Goal: Task Accomplishment & Management: Use online tool/utility

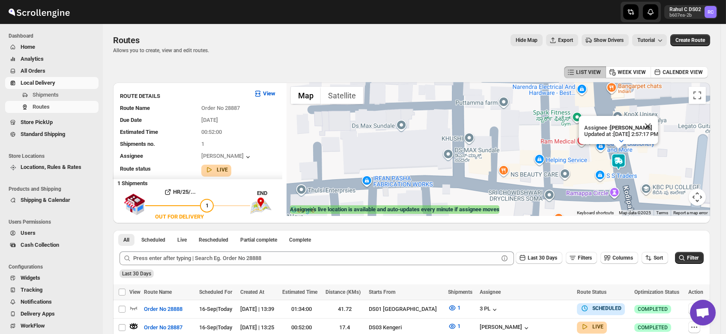
click at [48, 94] on span "Shipments" at bounding box center [46, 95] width 26 height 6
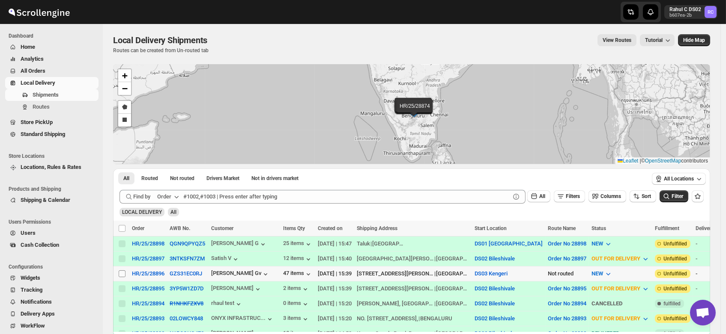
click at [123, 272] on input "Select shipment" at bounding box center [122, 274] width 7 height 7
checkbox input "true"
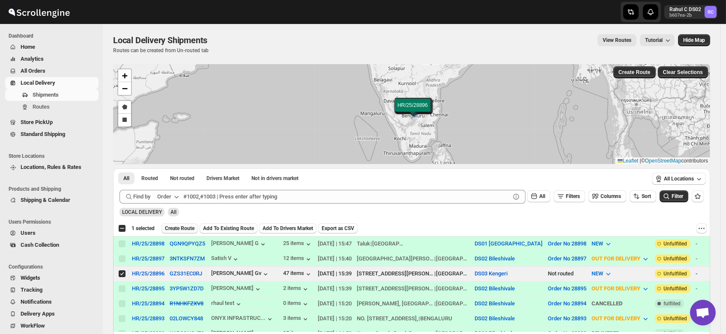
click at [182, 226] on span "Create Route" at bounding box center [180, 228] width 30 height 7
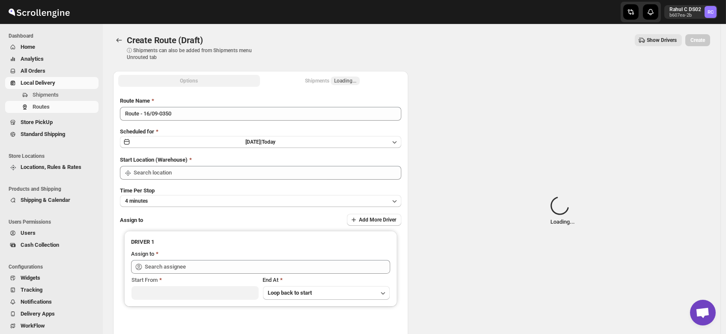
type input "DS03 Kengeri"
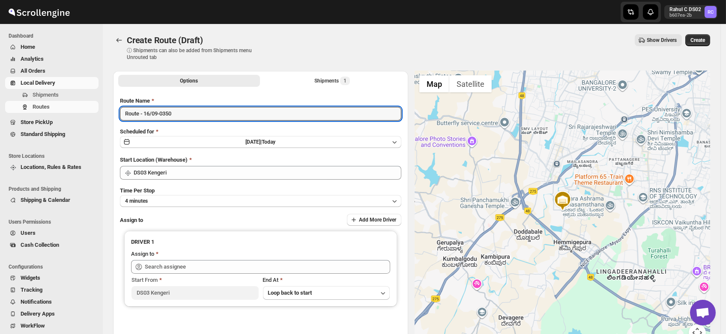
drag, startPoint x: 184, startPoint y: 115, endPoint x: 61, endPoint y: 116, distance: 123.3
click at [61, 116] on div "Skip to content Rahul C DS02 b607ea-2b RC Dashboard Home Analytics All Orders L…" at bounding box center [363, 205] width 726 height 411
type input "Order no 28896"
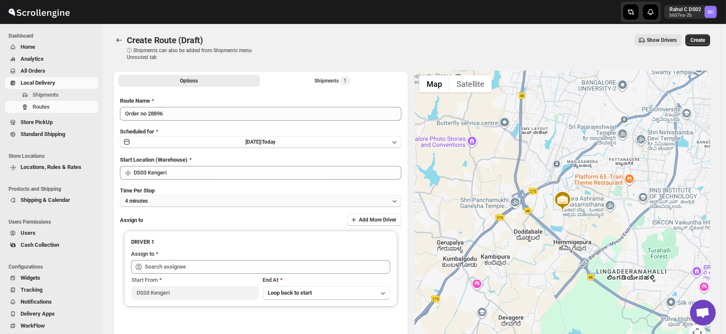
click at [151, 201] on button "4 minutes" at bounding box center [260, 201] width 281 height 12
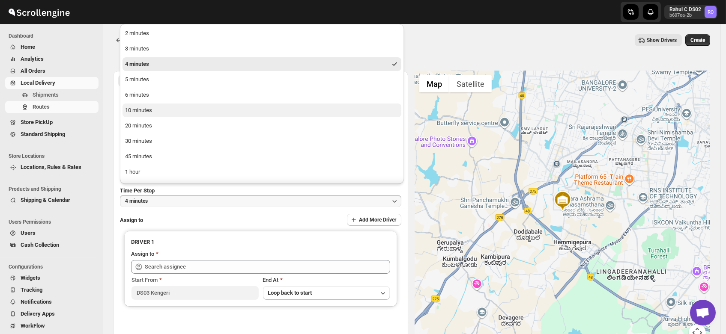
click at [145, 110] on div "10 minutes" at bounding box center [138, 110] width 27 height 9
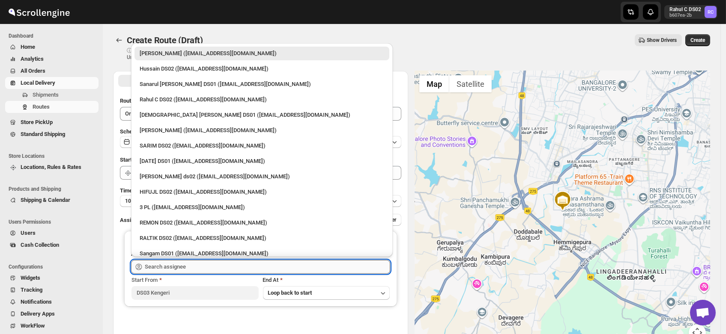
click at [164, 262] on input "text" at bounding box center [267, 267] width 245 height 14
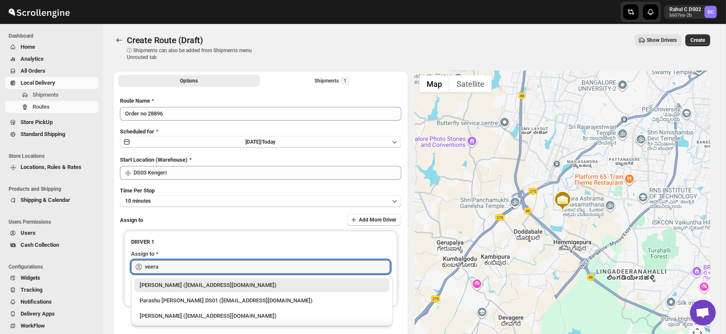
click at [188, 289] on div "Veera Kesavan (xagos20938@boxmach.com)" at bounding box center [262, 285] width 244 height 9
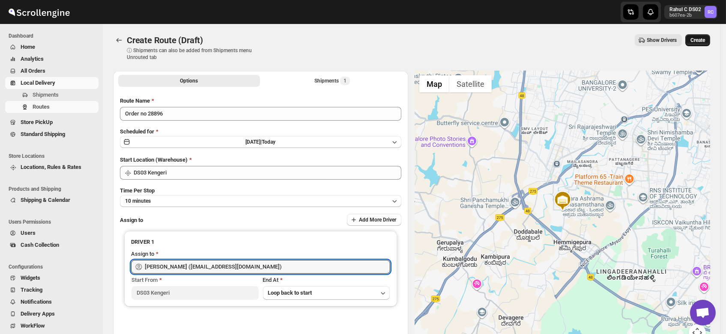
type input "Veera Kesavan (xagos20938@boxmach.com)"
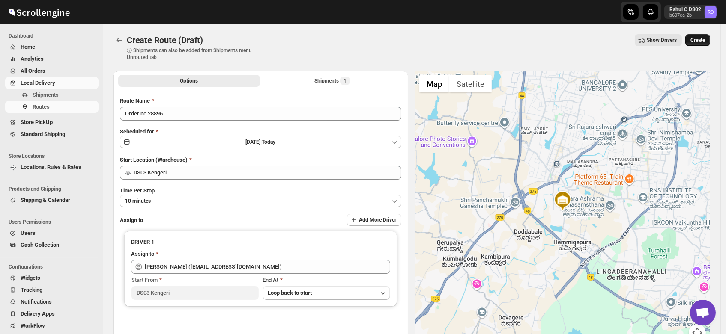
click at [703, 39] on span "Create" at bounding box center [697, 40] width 15 height 7
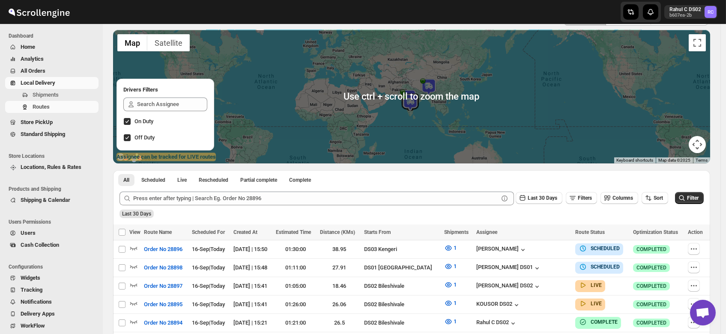
scroll to position [55, 0]
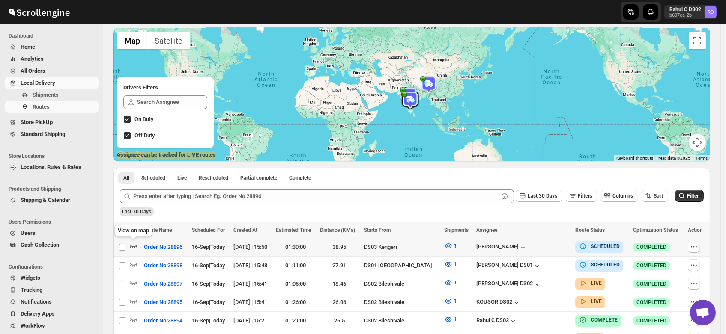
click at [134, 245] on icon "button" at bounding box center [133, 246] width 9 height 9
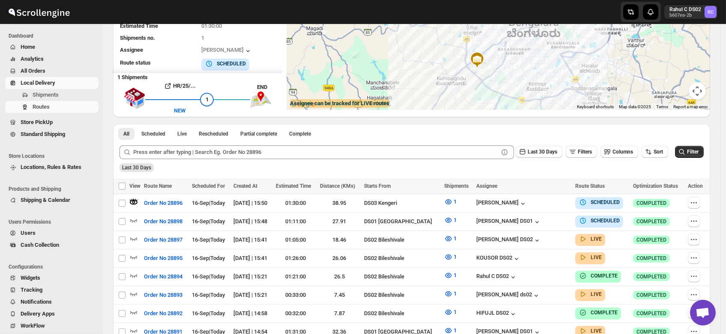
scroll to position [0, 0]
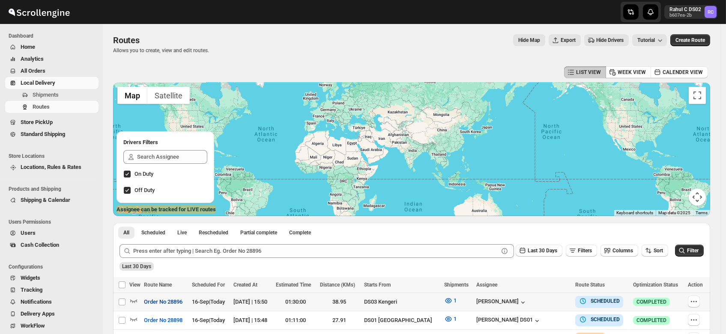
click at [171, 305] on span "Order No 28896" at bounding box center [163, 302] width 39 height 9
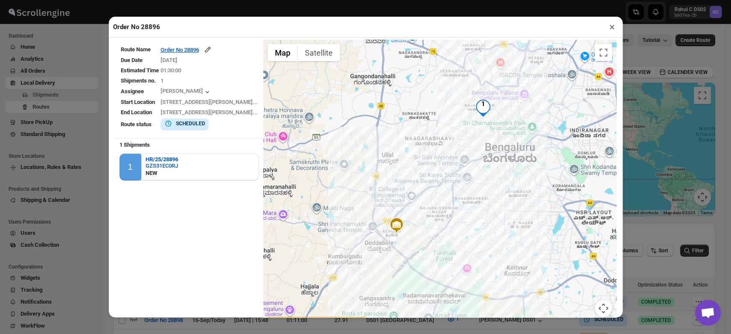
click at [611, 29] on button "×" at bounding box center [612, 27] width 12 height 12
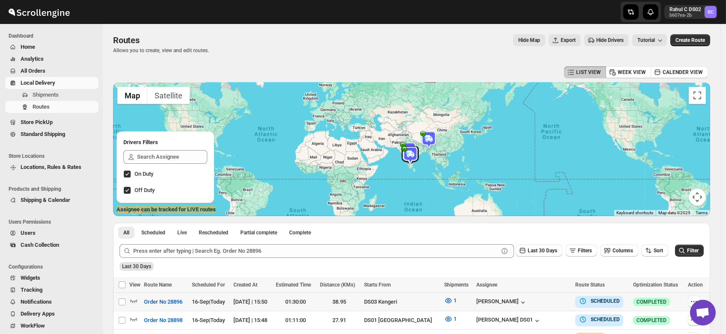
drag, startPoint x: 365, startPoint y: 176, endPoint x: 152, endPoint y: -58, distance: 316.1
click at [152, 0] on html "Skip to content Rahul C DS02 b607ea-2b RC Dashboard Home Analytics All Orders L…" at bounding box center [363, 167] width 726 height 334
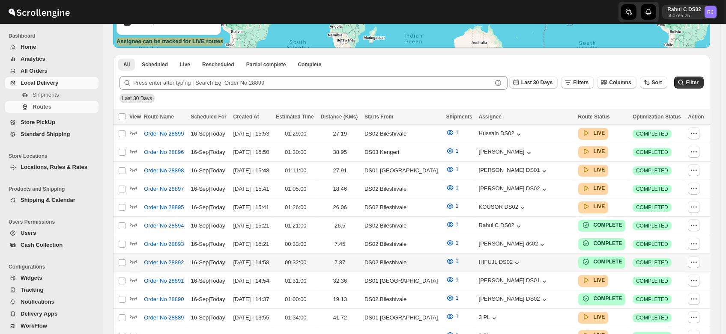
scroll to position [169, 0]
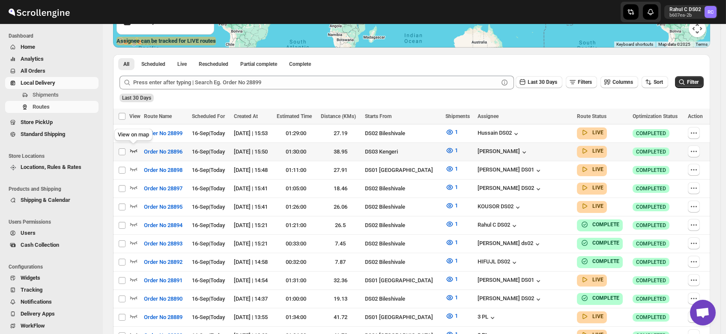
click at [131, 147] on icon "button" at bounding box center [133, 150] width 9 height 9
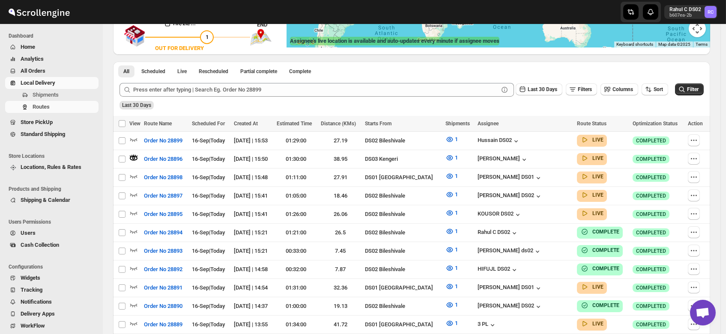
scroll to position [0, 0]
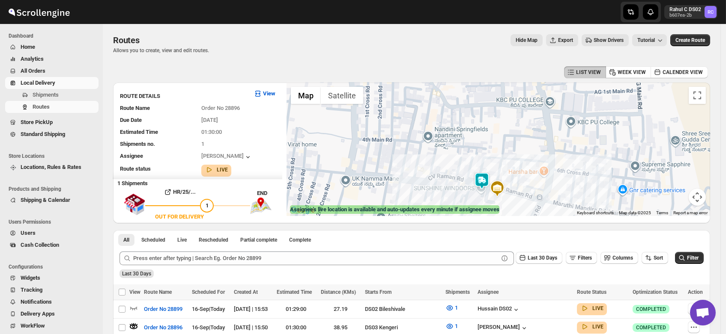
click at [482, 181] on img at bounding box center [481, 181] width 17 height 17
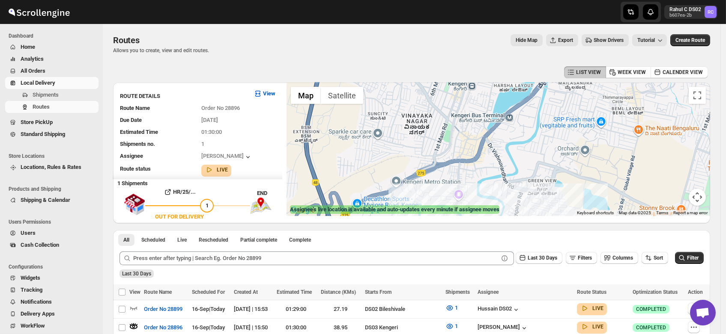
drag, startPoint x: 473, startPoint y: 105, endPoint x: 488, endPoint y: 200, distance: 95.7
click at [488, 200] on div "Assignee : [PERSON_NAME] Updated at : [DATE] 3:51:56 PM Duty mode Enabled Batte…" at bounding box center [497, 150] width 423 height 134
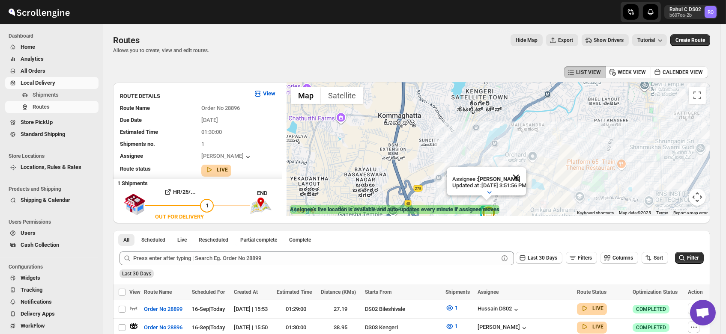
click at [526, 169] on button "Close" at bounding box center [515, 177] width 21 height 21
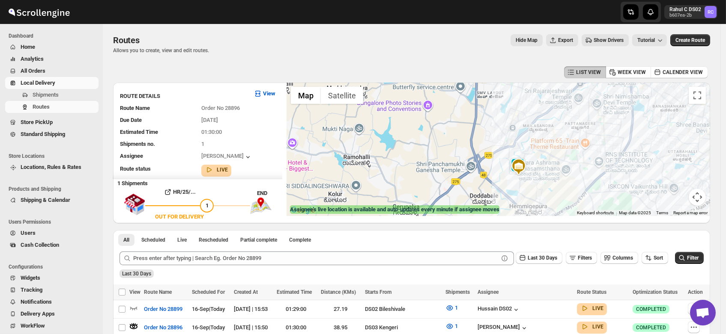
drag, startPoint x: 509, startPoint y: 159, endPoint x: 544, endPoint y: 146, distance: 37.4
click at [544, 146] on div at bounding box center [497, 150] width 423 height 134
